Goal: Navigation & Orientation: Find specific page/section

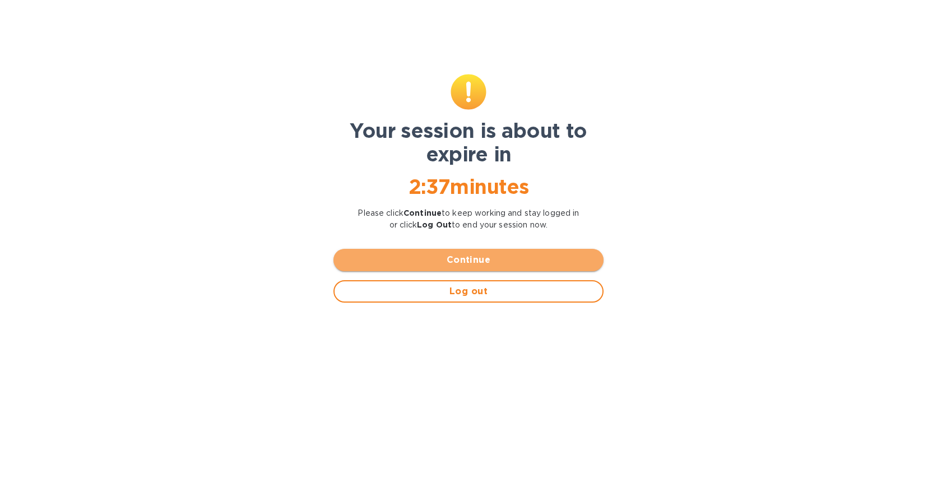
click at [466, 263] on span "Continue" at bounding box center [469, 259] width 252 height 13
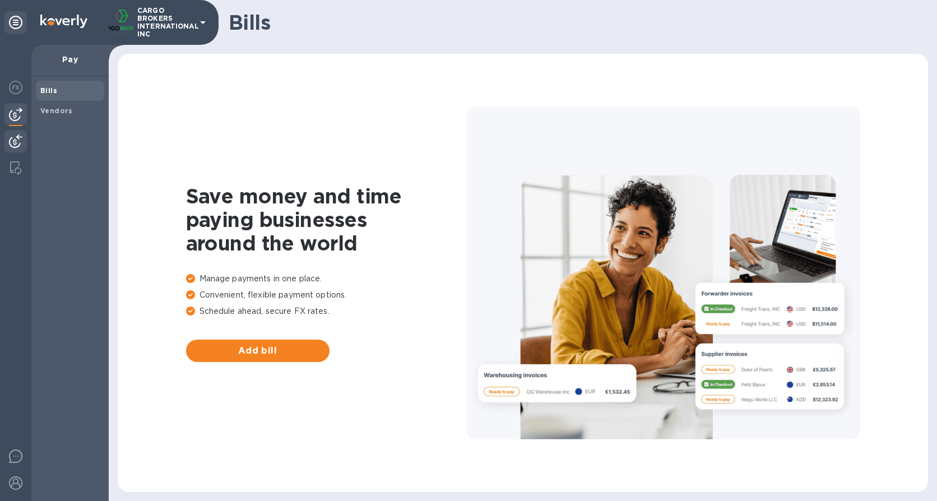
click at [15, 144] on img at bounding box center [15, 141] width 13 height 13
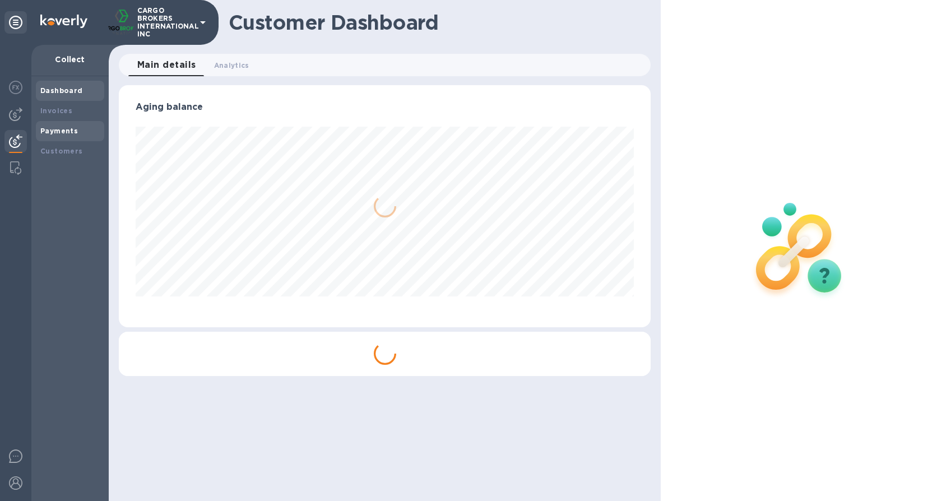
scroll to position [242, 533]
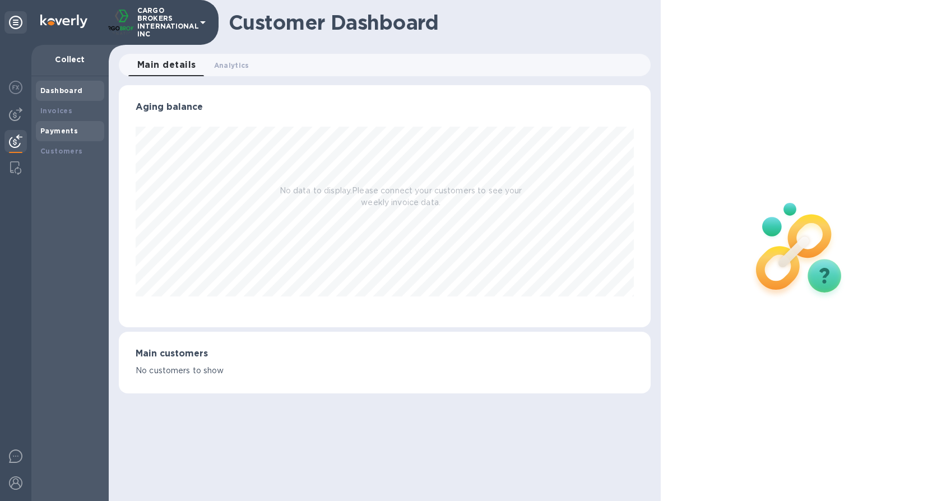
click at [71, 133] on b "Payments" at bounding box center [59, 131] width 38 height 8
